Goal: Task Accomplishment & Management: Manage account settings

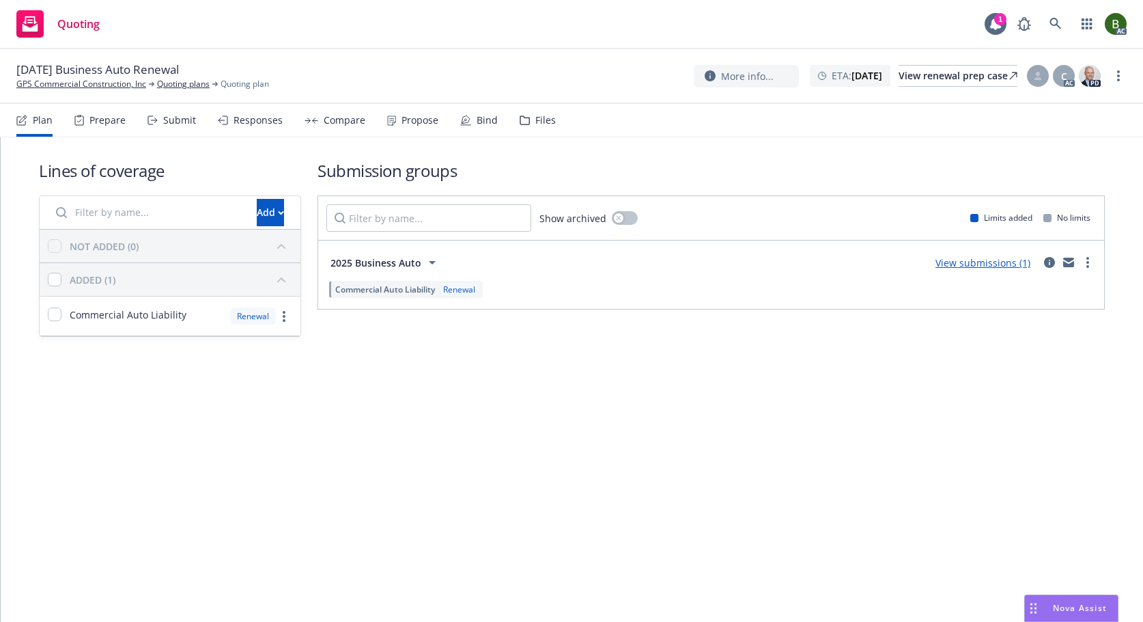
click at [536, 118] on div "Files" at bounding box center [546, 120] width 20 height 11
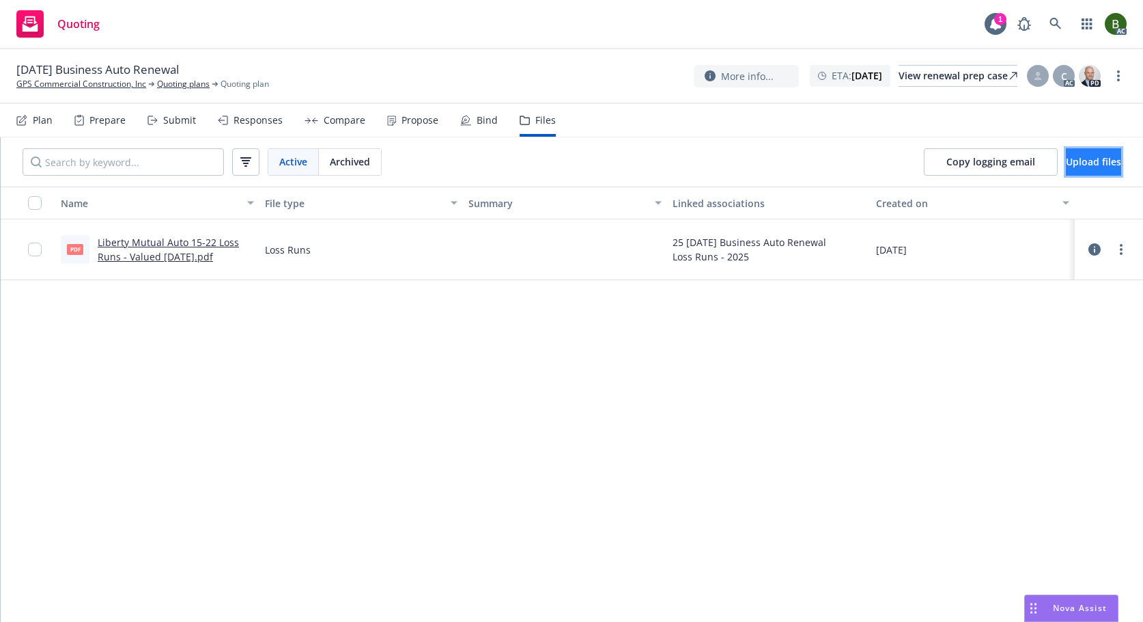
click at [1085, 171] on button "Upload files" at bounding box center [1093, 161] width 55 height 27
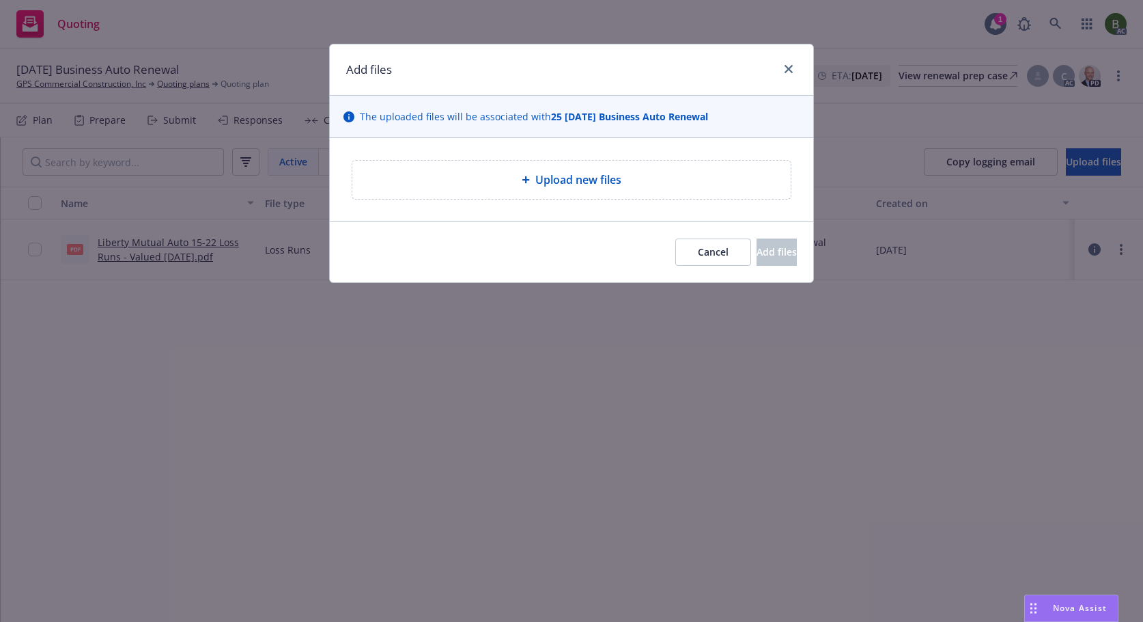
click at [583, 191] on div "Upload new files" at bounding box center [571, 180] width 439 height 38
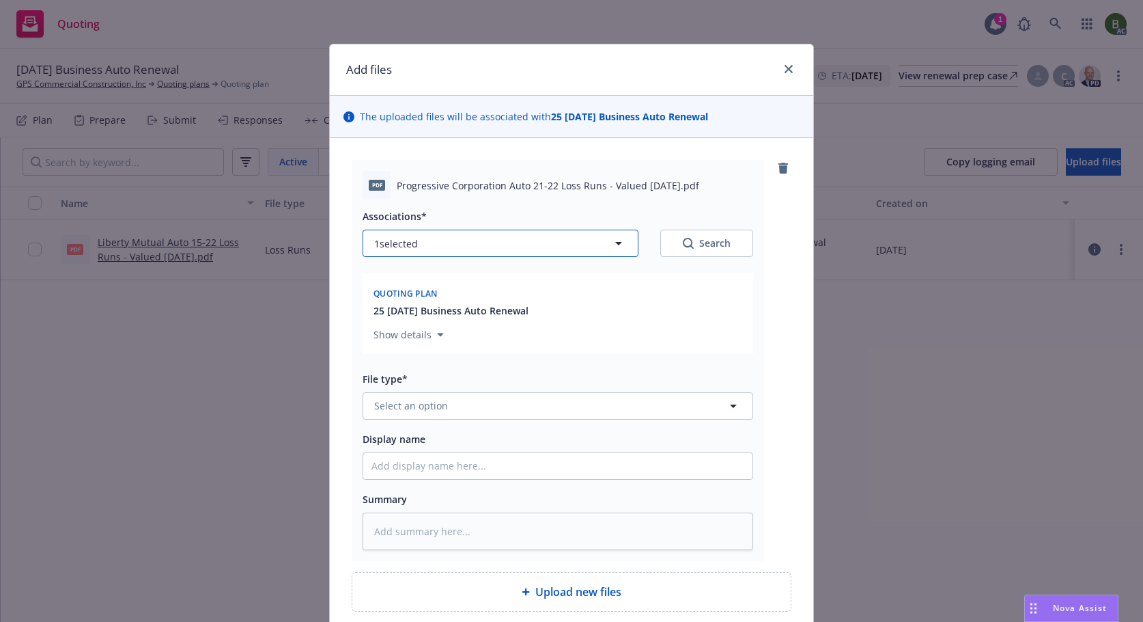
click at [536, 250] on button "1 selected" at bounding box center [501, 243] width 276 height 27
type textarea "x"
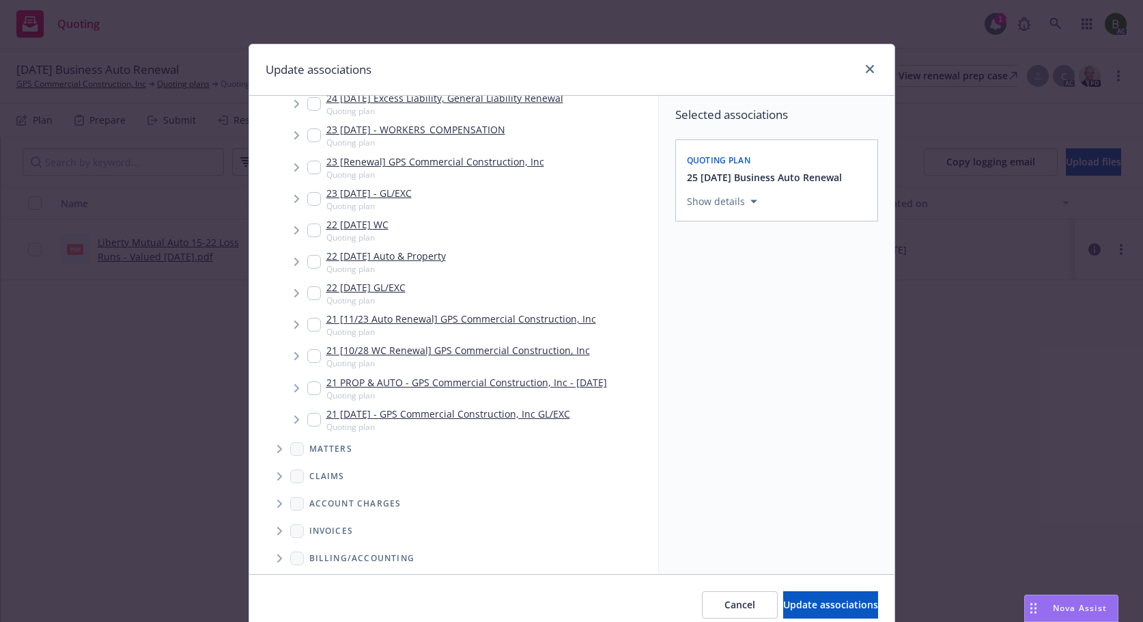
scroll to position [511, 0]
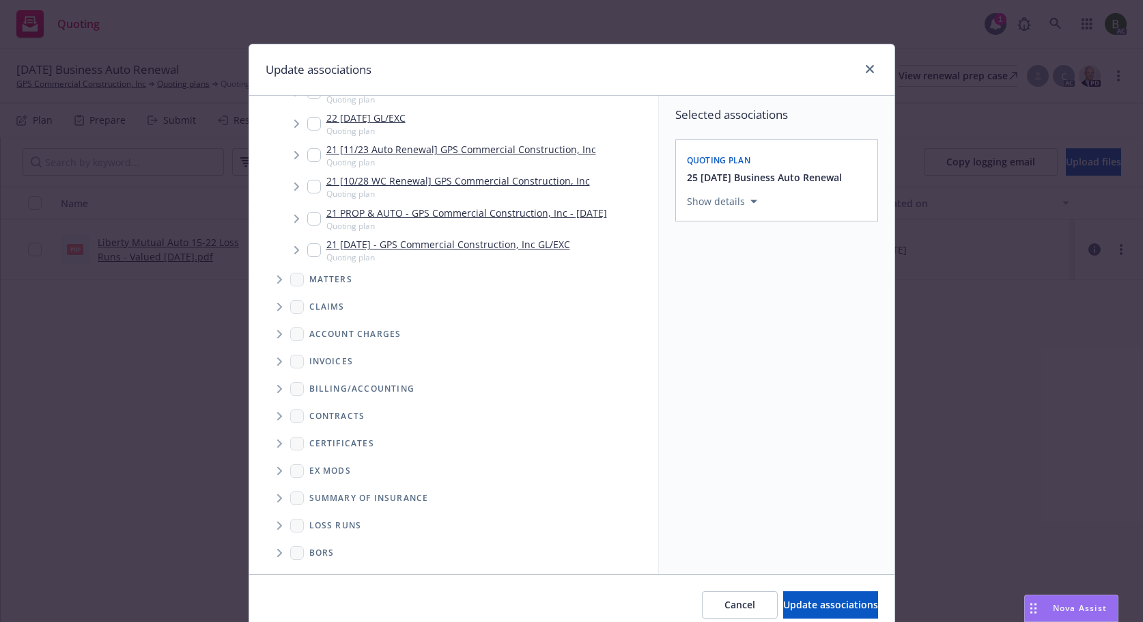
click at [277, 524] on icon "Folder Tree Example" at bounding box center [279, 525] width 5 height 8
click at [331, 570] on link "2025" at bounding box center [342, 574] width 22 height 14
checkbox input "true"
click at [799, 610] on span "Update associations" at bounding box center [830, 604] width 95 height 13
type textarea "x"
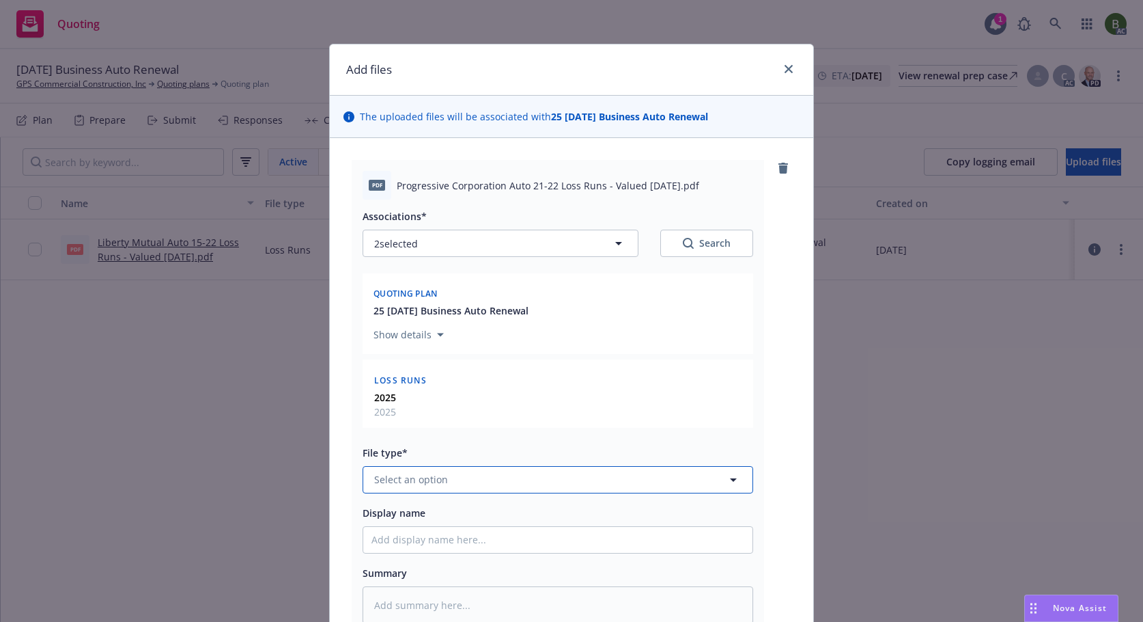
click at [549, 478] on button "Select an option" at bounding box center [558, 479] width 391 height 27
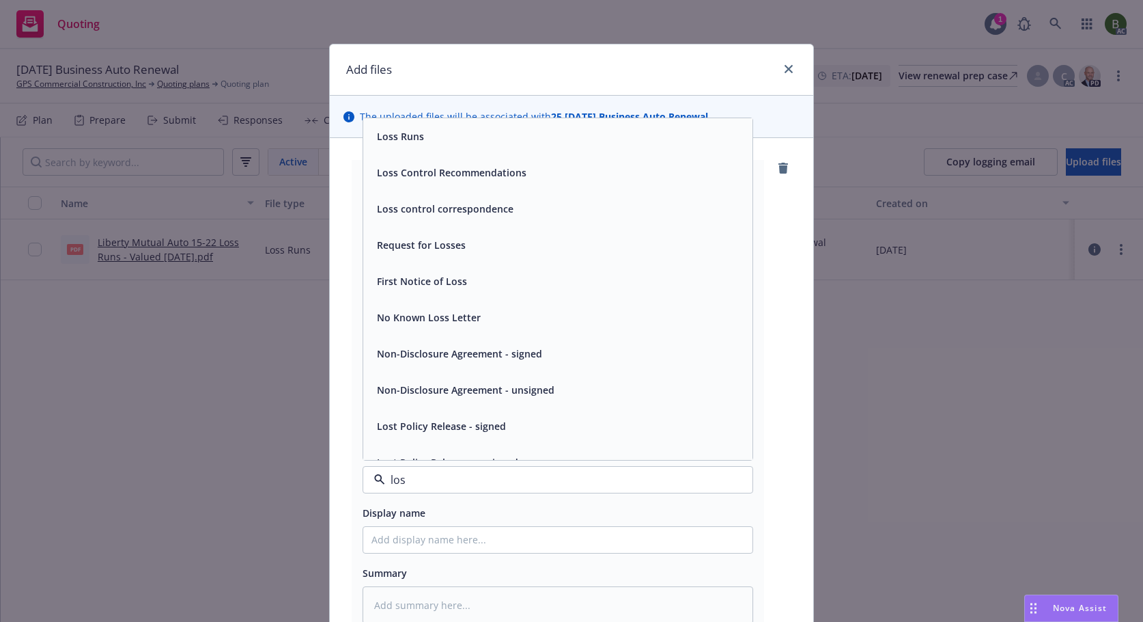
type input "loss"
click at [404, 141] on span "Loss Runs" at bounding box center [400, 136] width 47 height 14
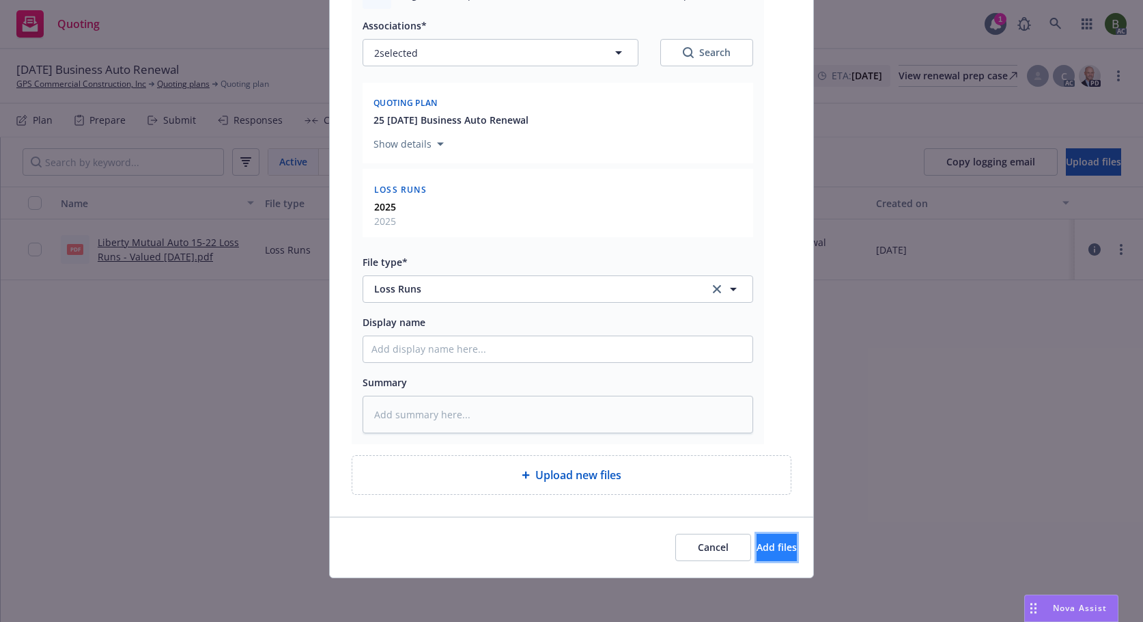
click at [757, 551] on span "Add files" at bounding box center [777, 546] width 40 height 13
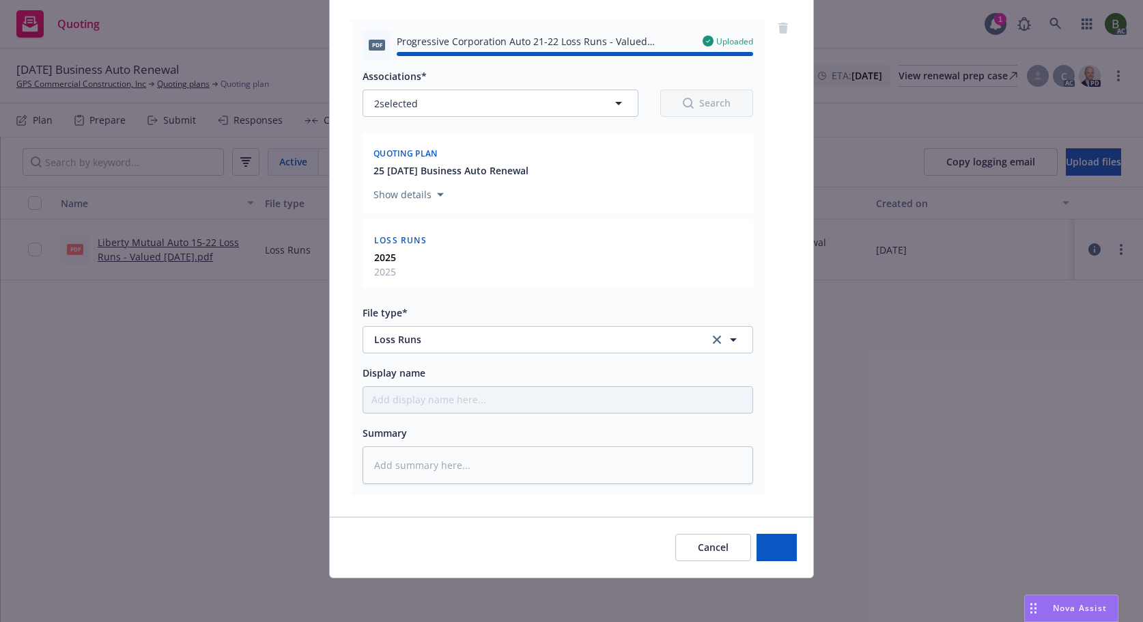
type textarea "x"
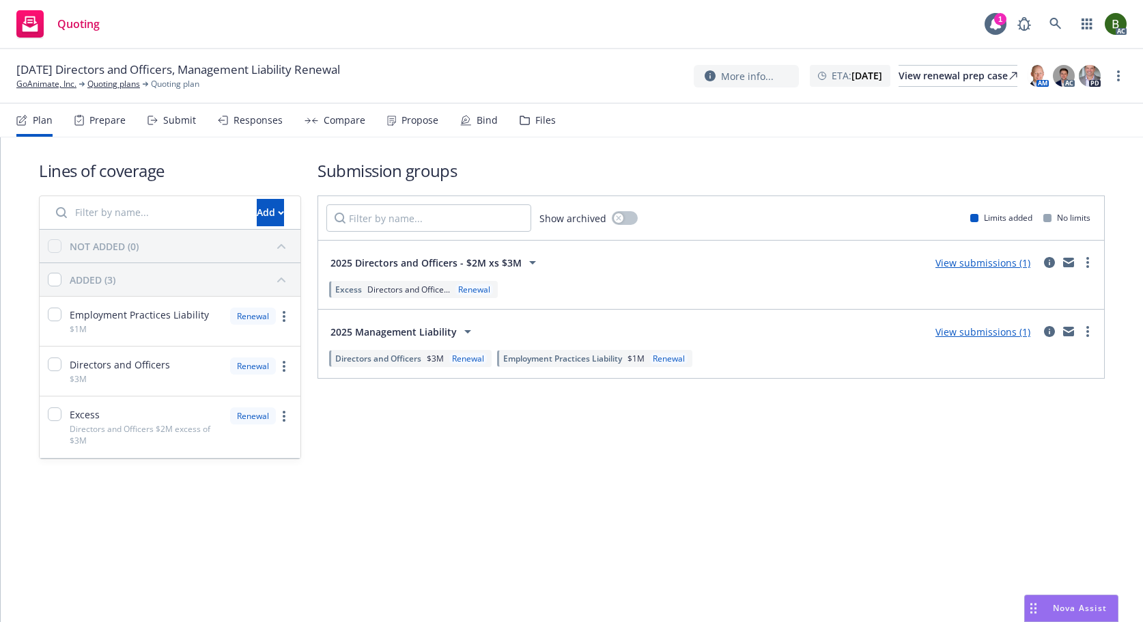
click at [552, 122] on nav "Plan Prepare Submit Responses Compare Propose Bind Files" at bounding box center [571, 120] width 1111 height 33
click at [541, 120] on div "Files" at bounding box center [546, 120] width 20 height 11
